Goal: Task Accomplishment & Management: Use online tool/utility

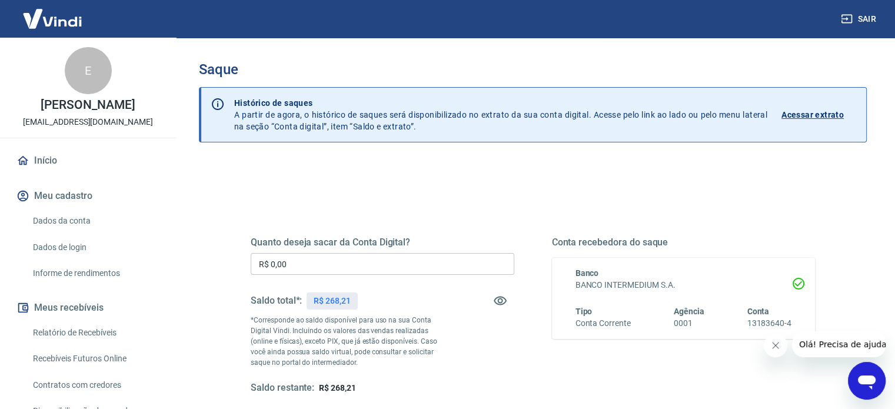
click at [368, 261] on input "R$ 0,00" at bounding box center [383, 264] width 264 height 22
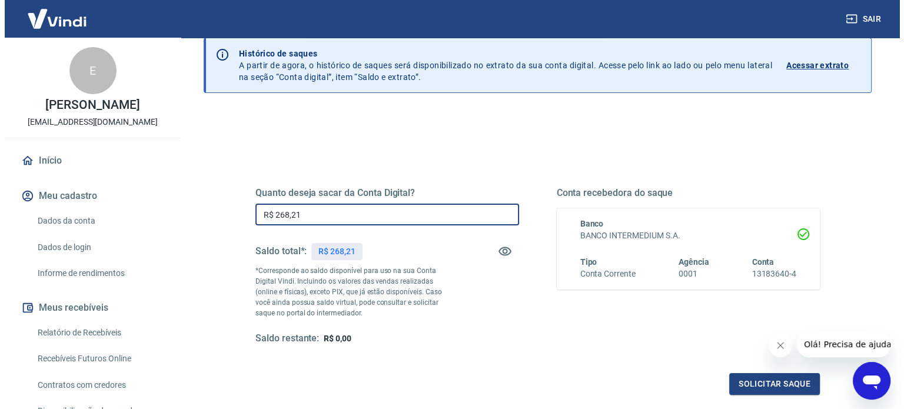
scroll to position [172, 0]
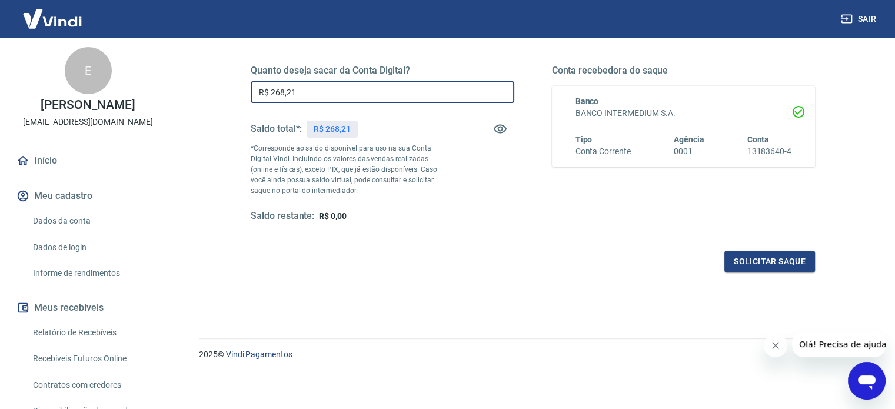
type input "R$ 268,21"
click at [578, 273] on div "Quanto deseja sacar da Conta Digital? R$ 268,21 ​ Saldo total*: R$ 268,21 *Corr…" at bounding box center [533, 150] width 592 height 274
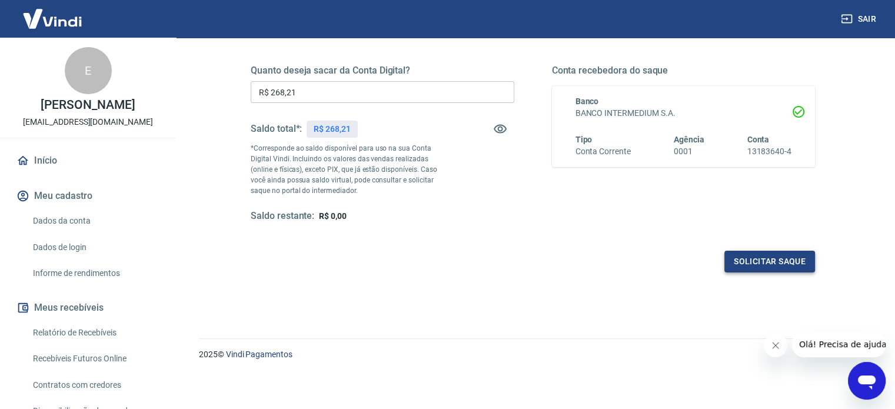
click at [751, 263] on button "Solicitar saque" at bounding box center [769, 262] width 91 height 22
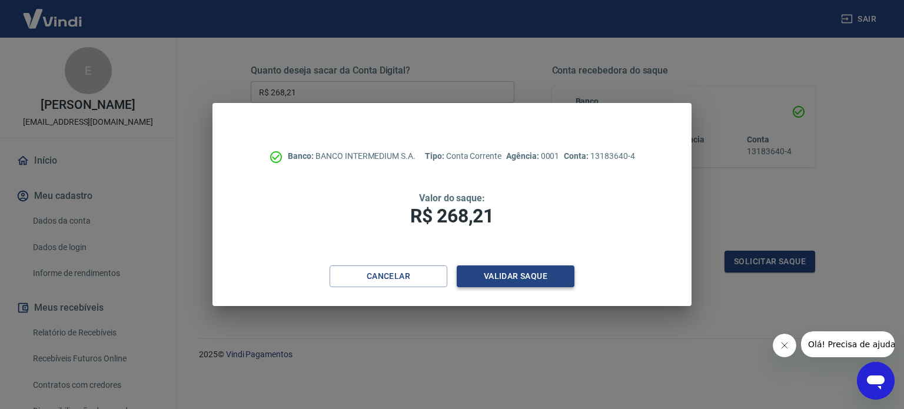
click at [511, 279] on button "Validar saque" at bounding box center [516, 276] width 118 height 22
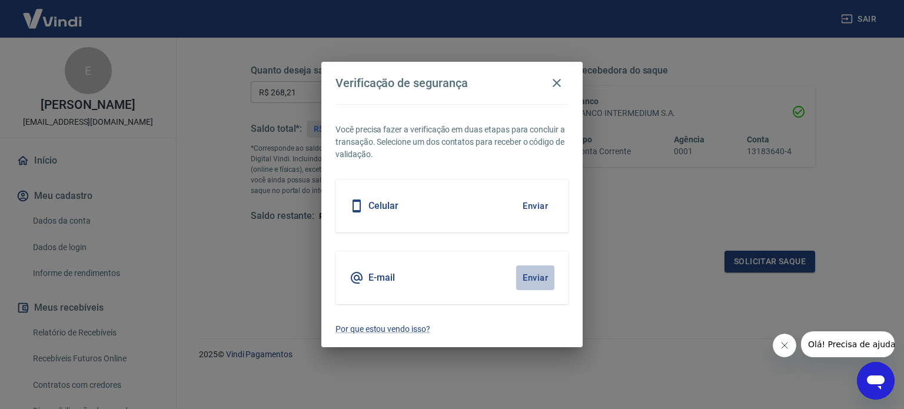
click at [531, 277] on button "Enviar" at bounding box center [535, 277] width 38 height 25
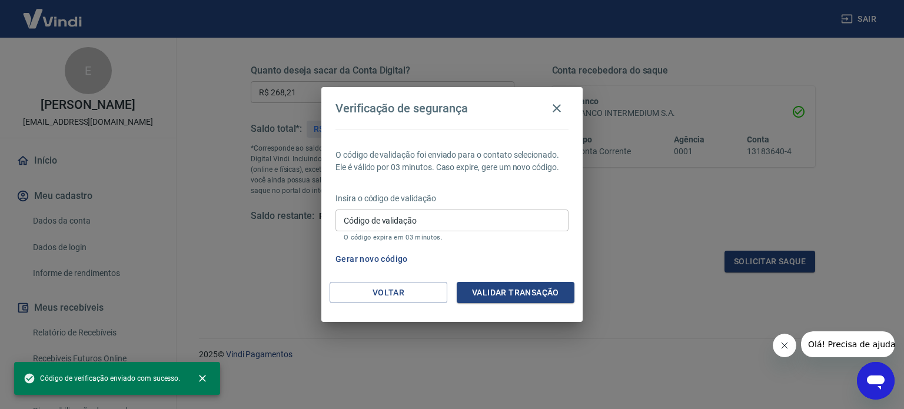
click at [398, 221] on input "Código de validação" at bounding box center [451, 220] width 233 height 22
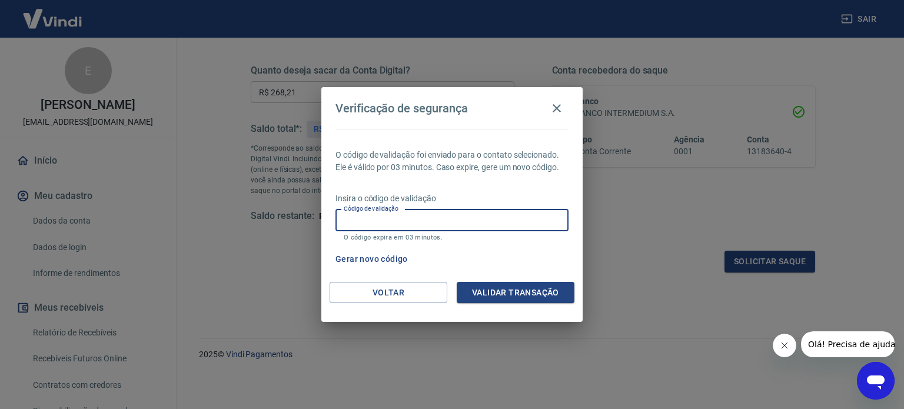
paste input "430807"
type input "430807"
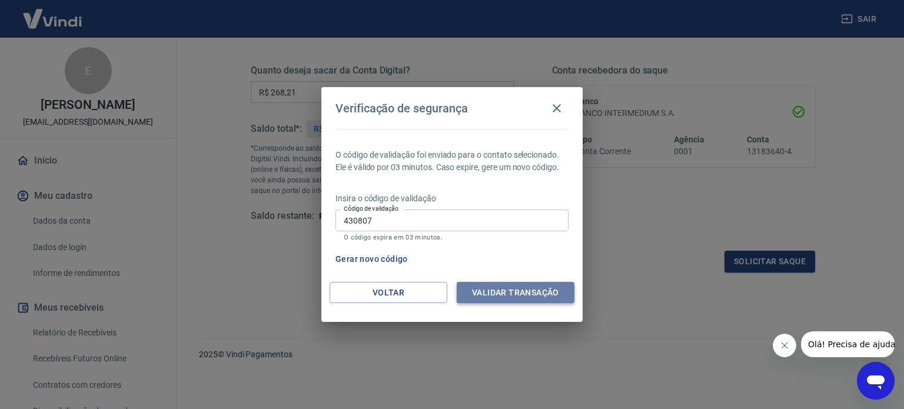
click at [548, 285] on button "Validar transação" at bounding box center [516, 293] width 118 height 22
